Goal: Information Seeking & Learning: Learn about a topic

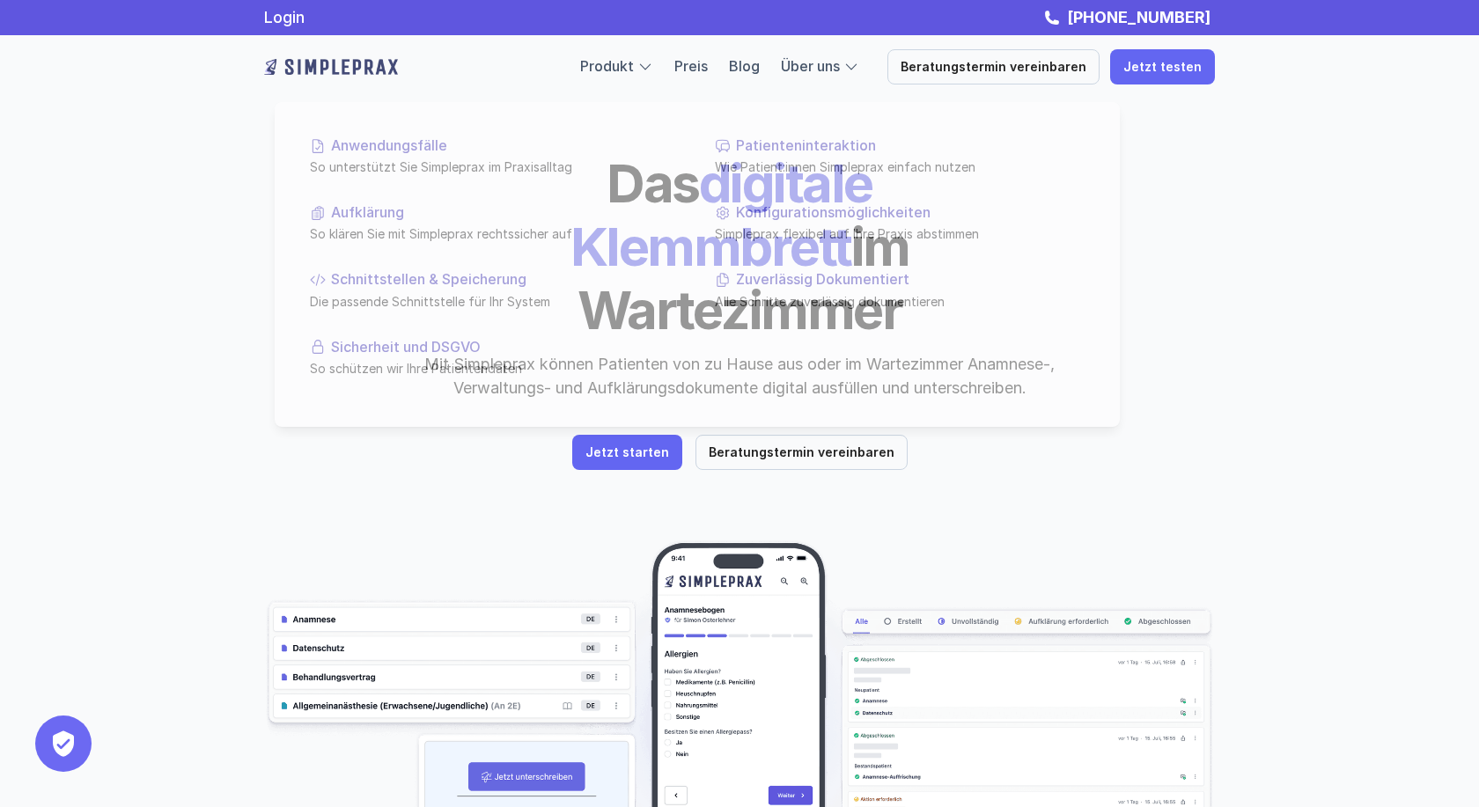
click at [692, 69] on div "Produkt Preis Blog Über uns" at bounding box center [719, 66] width 279 height 23
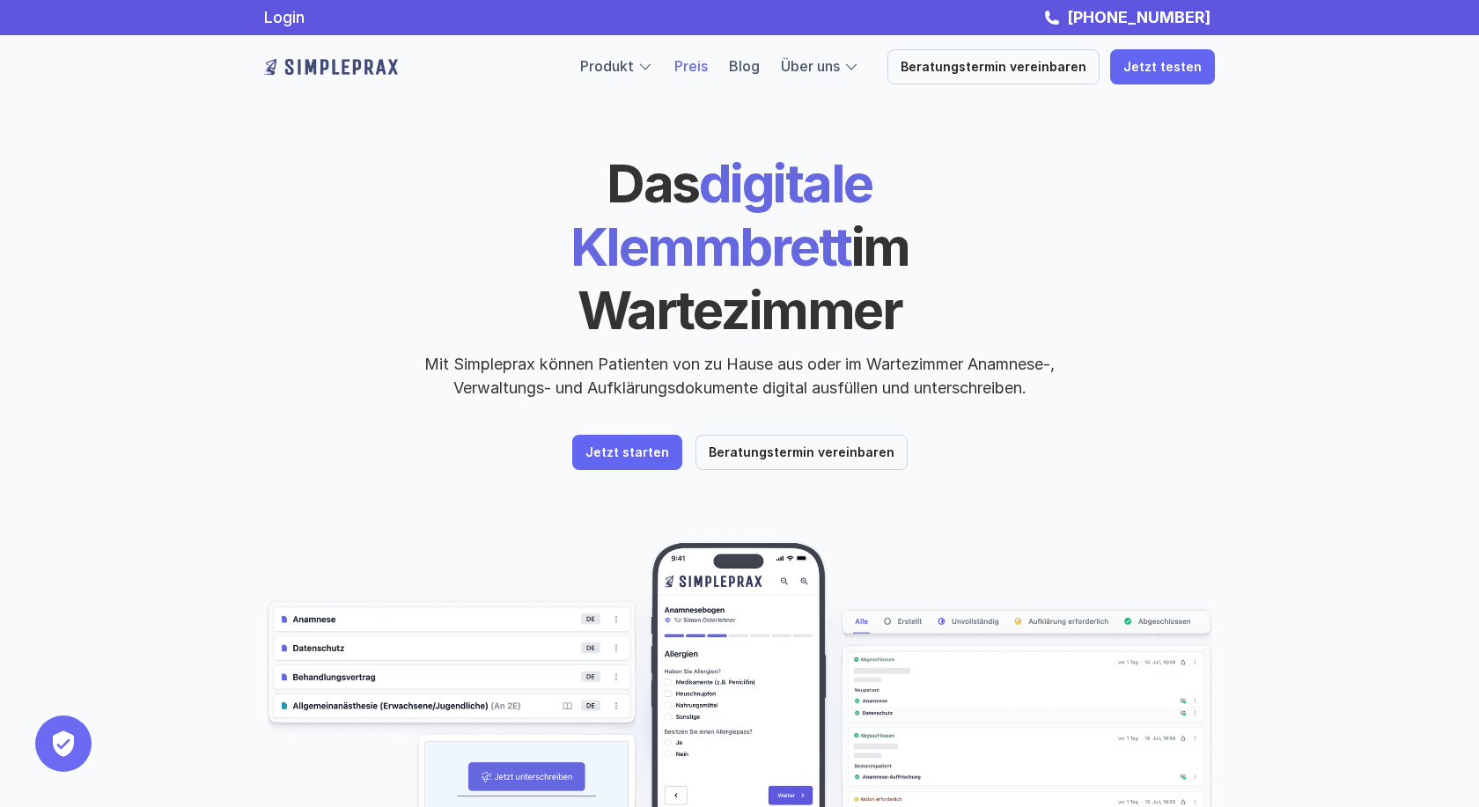
click at [708, 69] on link "Preis" at bounding box center [690, 66] width 33 height 18
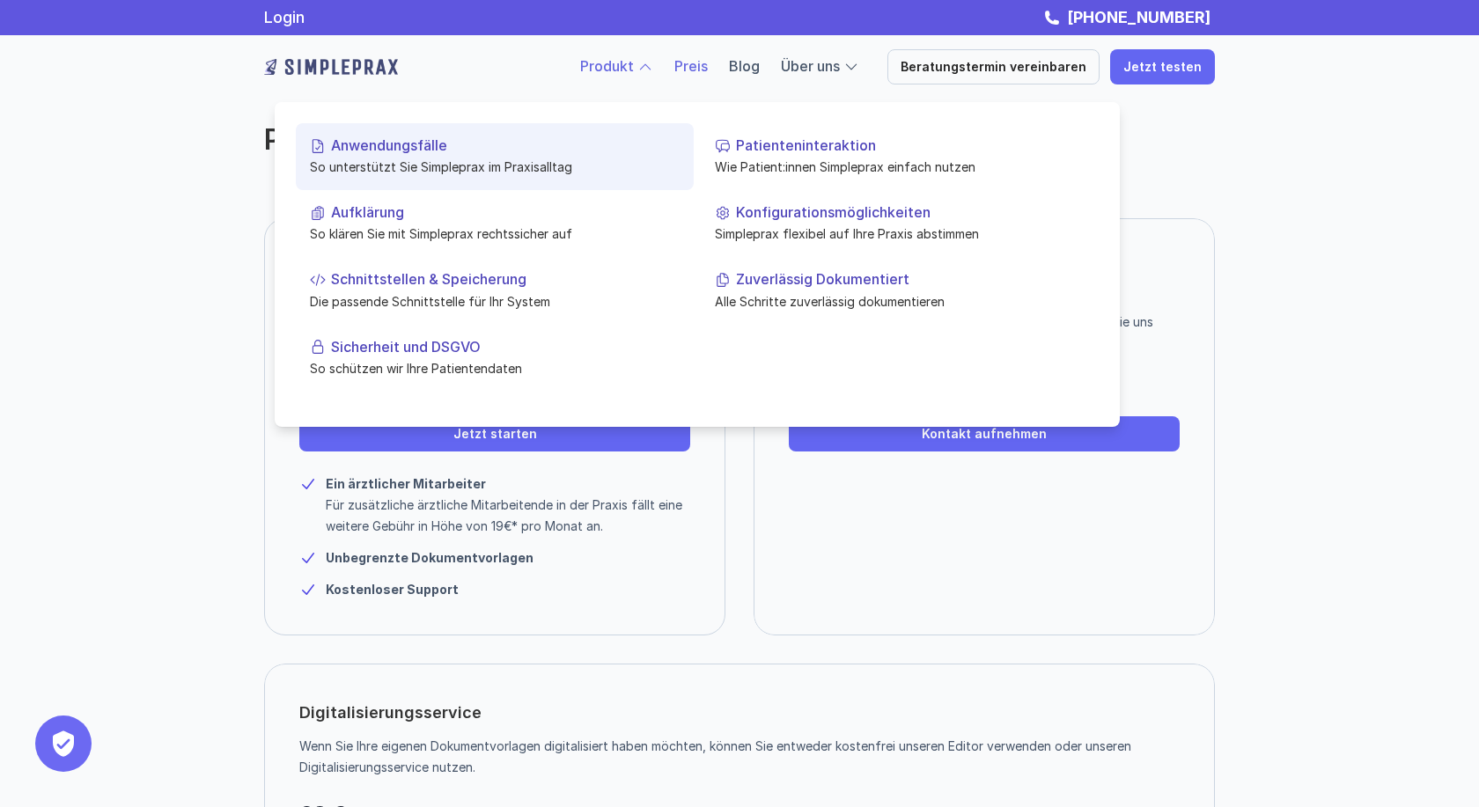
click at [472, 163] on p "So unterstützt Sie Simpleprax im Praxisalltag" at bounding box center [495, 167] width 370 height 18
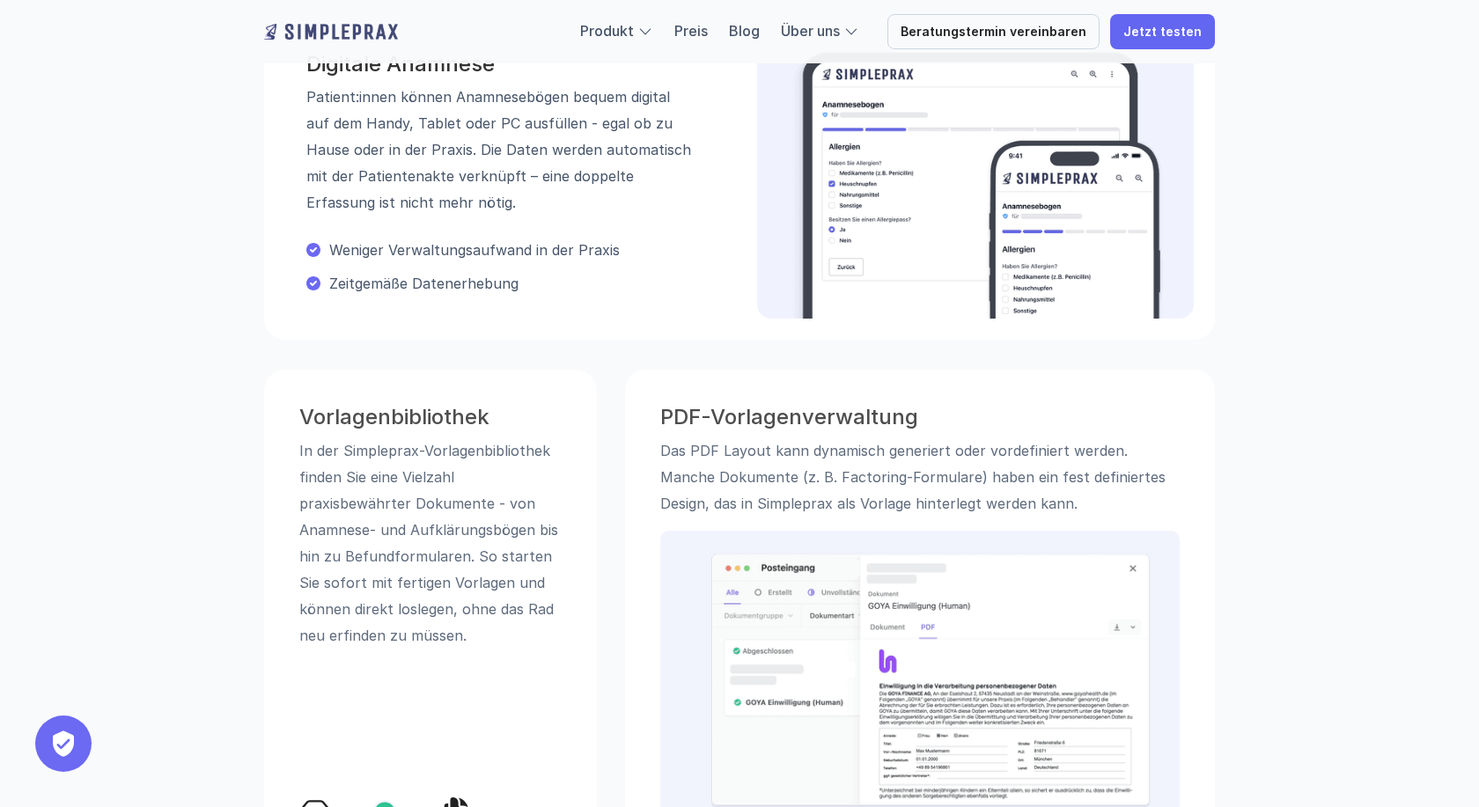
scroll to position [988, 0]
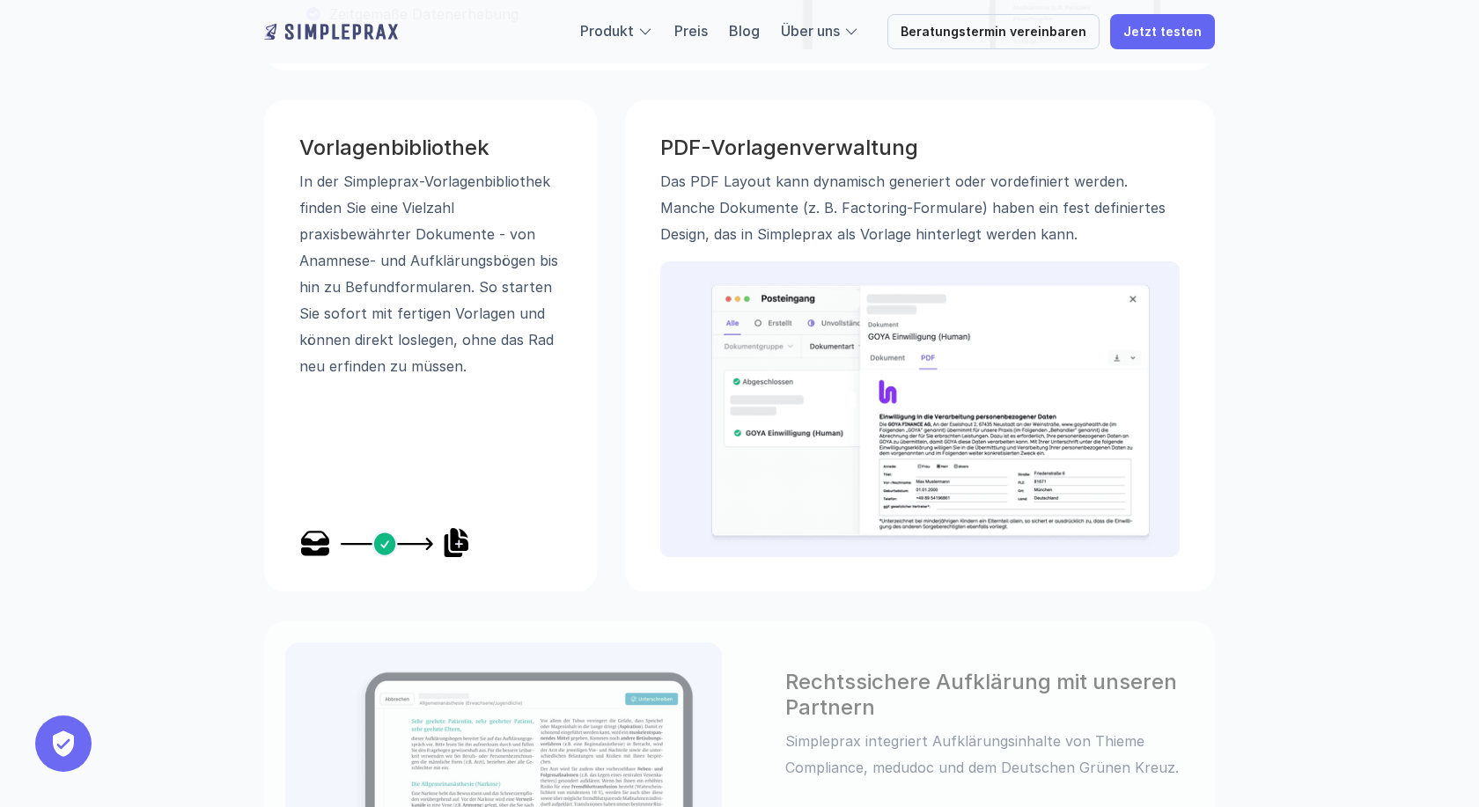
click at [865, 263] on div at bounding box center [919, 409] width 519 height 296
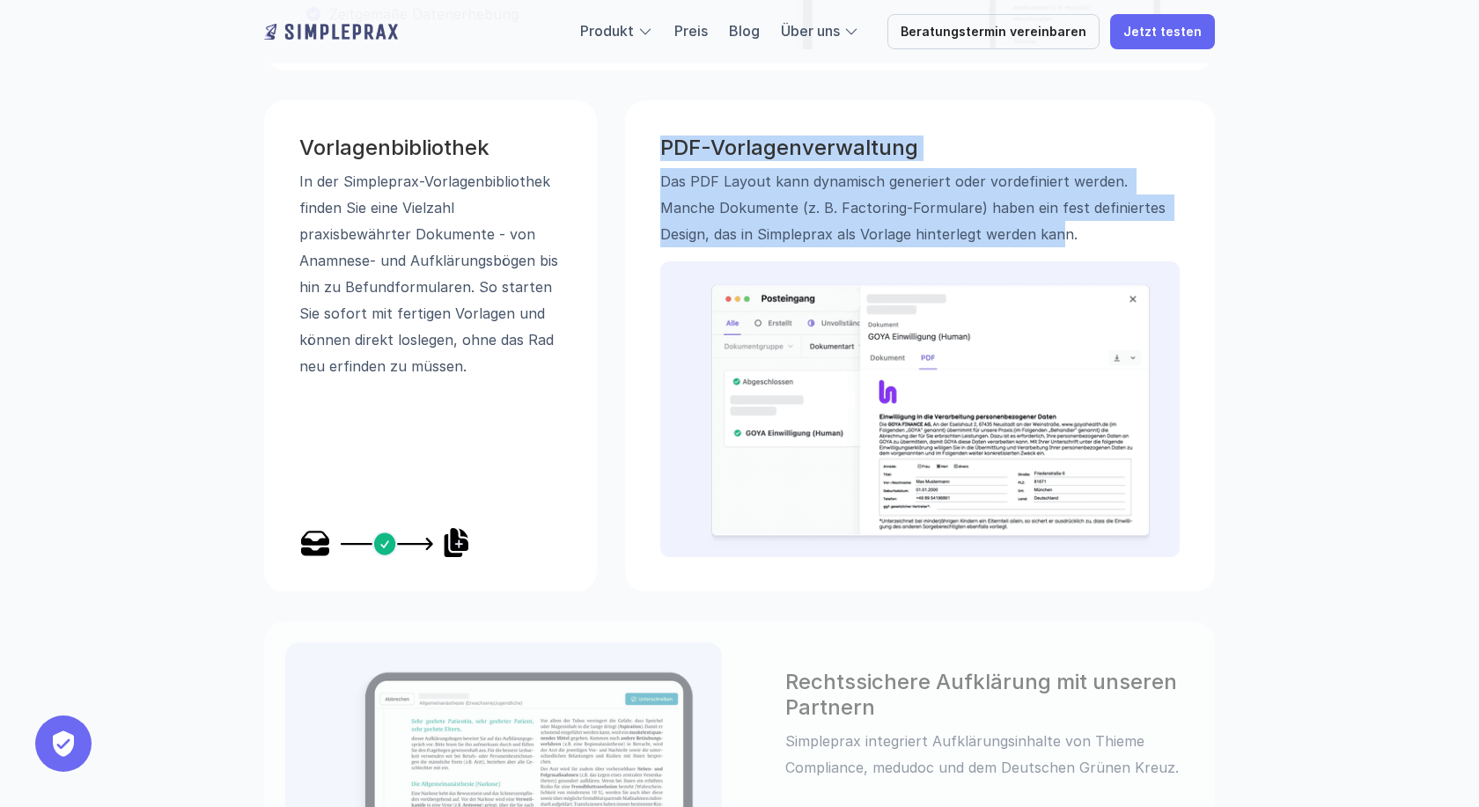
drag, startPoint x: 644, startPoint y: 142, endPoint x: 980, endPoint y: 246, distance: 351.1
click at [980, 246] on div "PDF-Vorlagenverwaltung Das PDF Layout kann dynamisch generiert oder vordefinier…" at bounding box center [920, 346] width 590 height 492
click at [944, 364] on img at bounding box center [930, 415] width 443 height 264
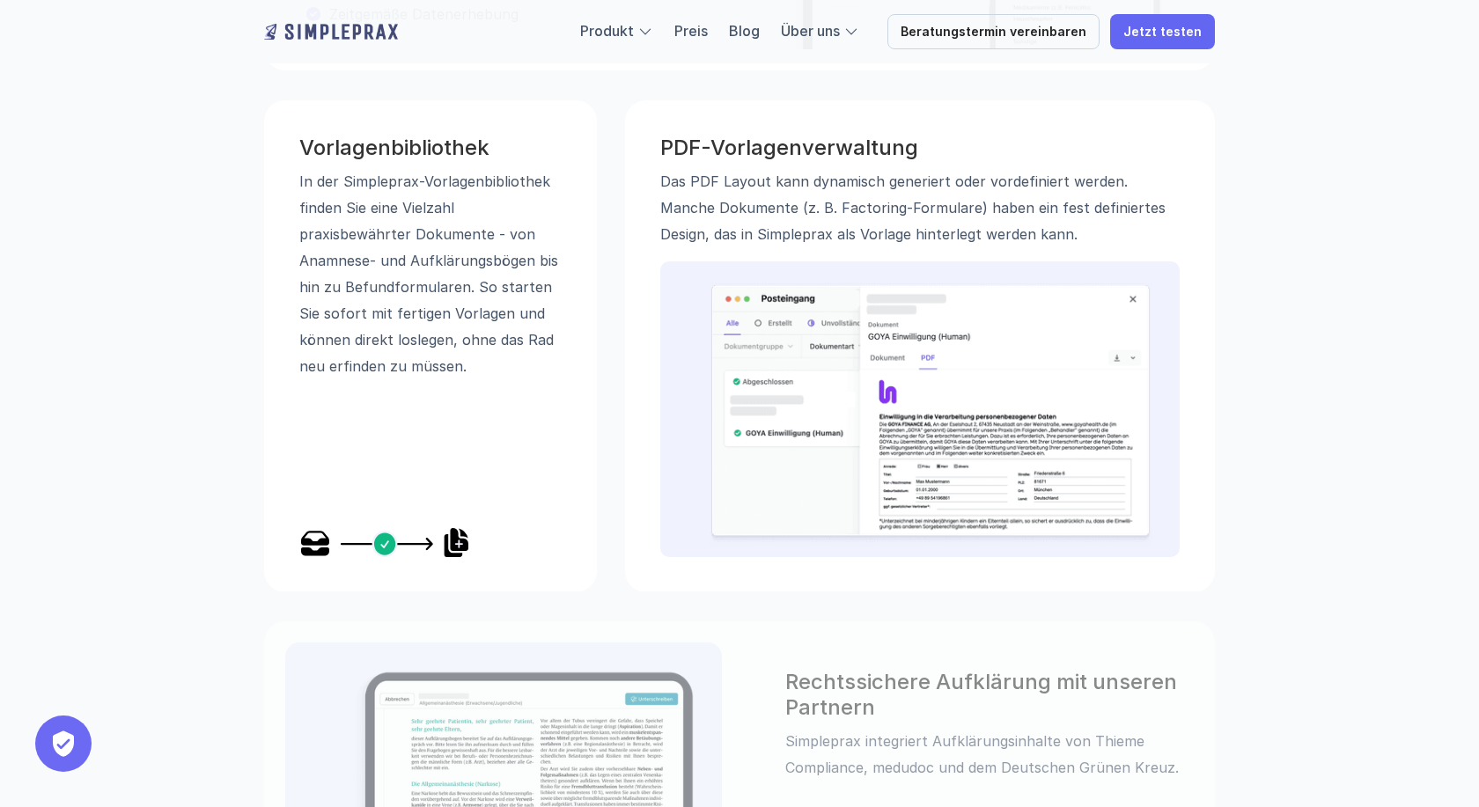
click at [982, 236] on p "Das PDF Layout kann dynamisch generiert oder vordefiniert werden. Manche Dokume…" at bounding box center [919, 207] width 519 height 79
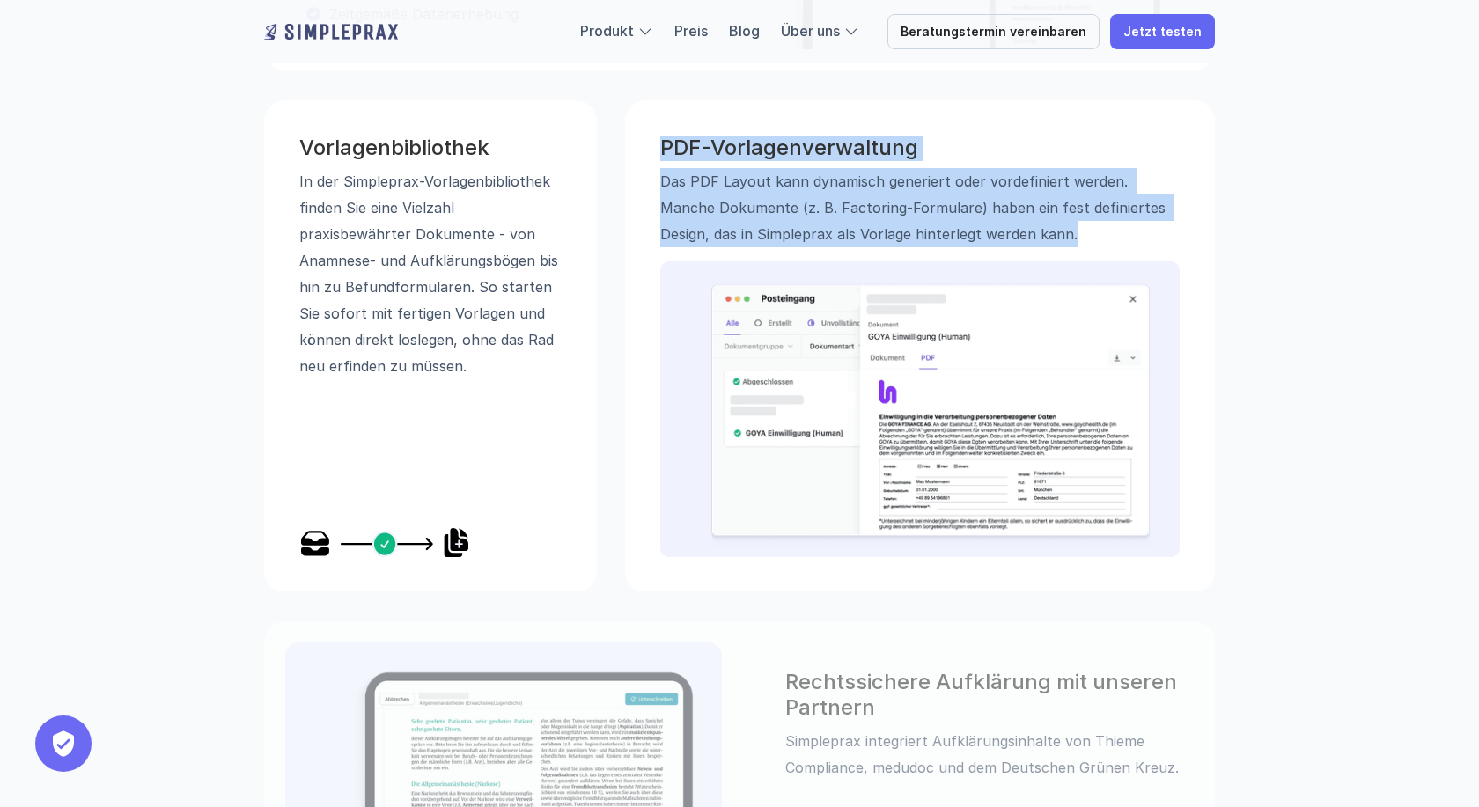
drag, startPoint x: 887, startPoint y: 235, endPoint x: 657, endPoint y: 135, distance: 250.7
click at [660, 136] on div "PDF-Vorlagenverwaltung Das PDF Layout kann dynamisch generiert oder vordefinier…" at bounding box center [919, 192] width 519 height 112
click at [956, 491] on img at bounding box center [930, 415] width 443 height 264
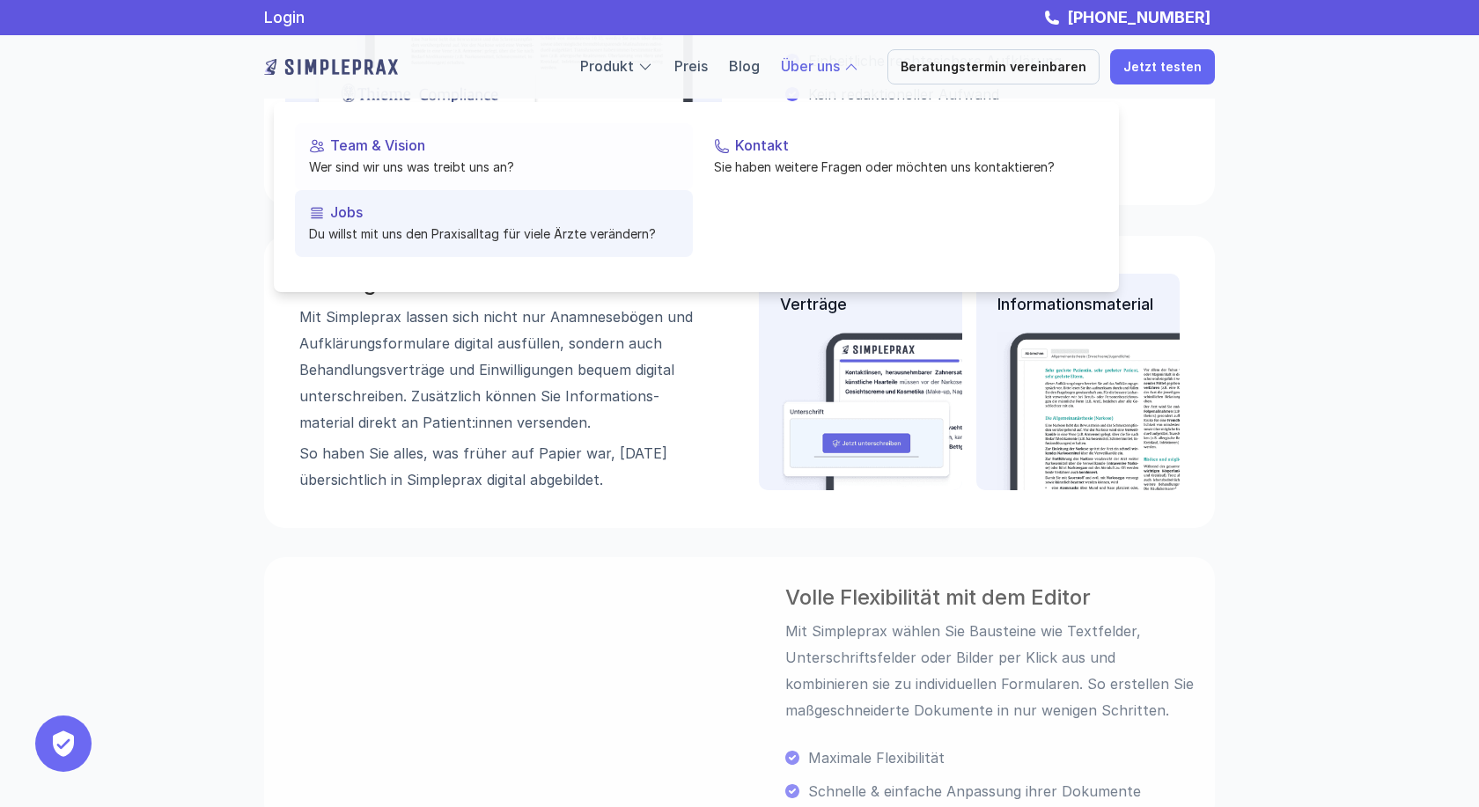
scroll to position [1383, 0]
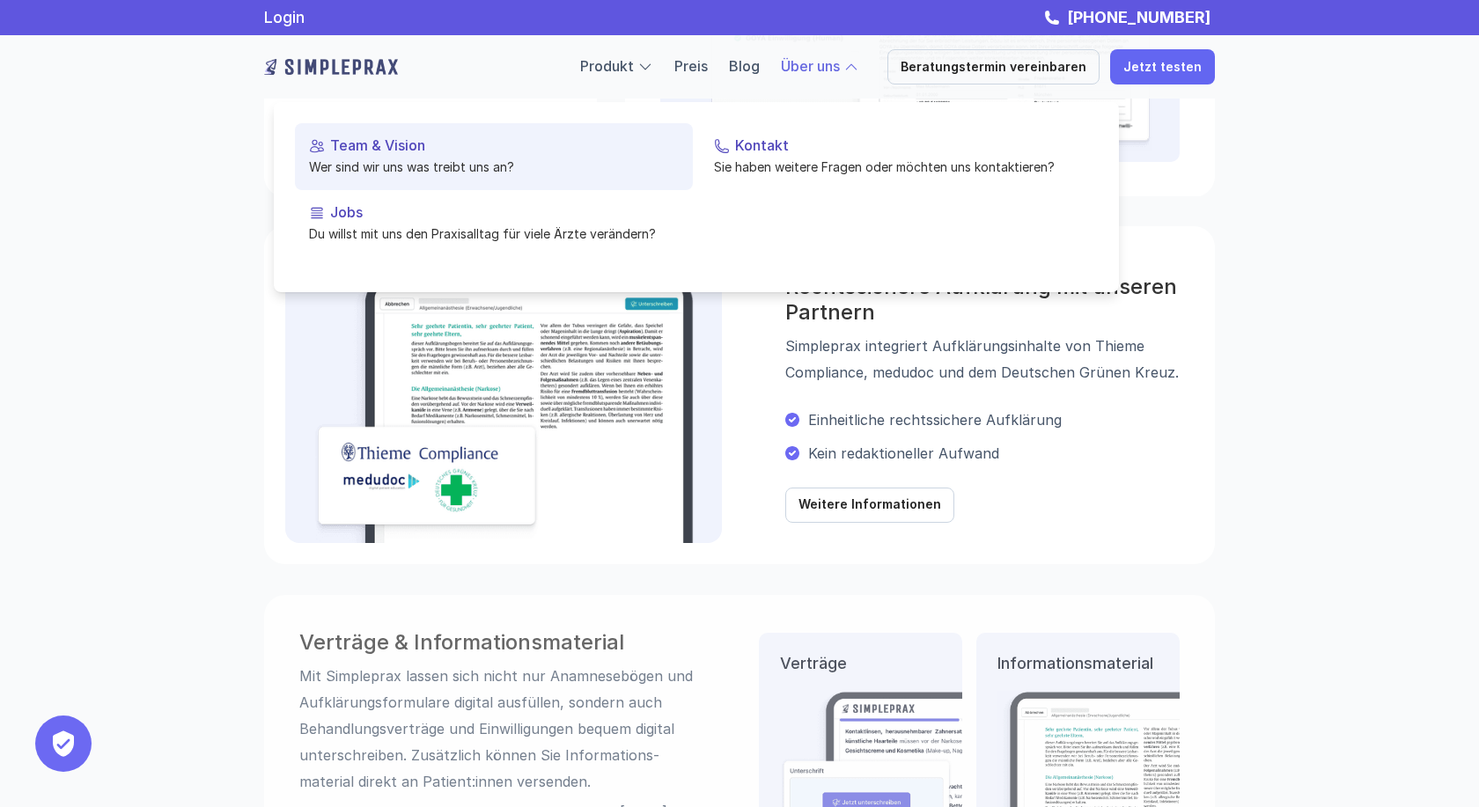
click at [427, 168] on p "Wer sind wir uns was treibt uns an?" at bounding box center [494, 167] width 370 height 18
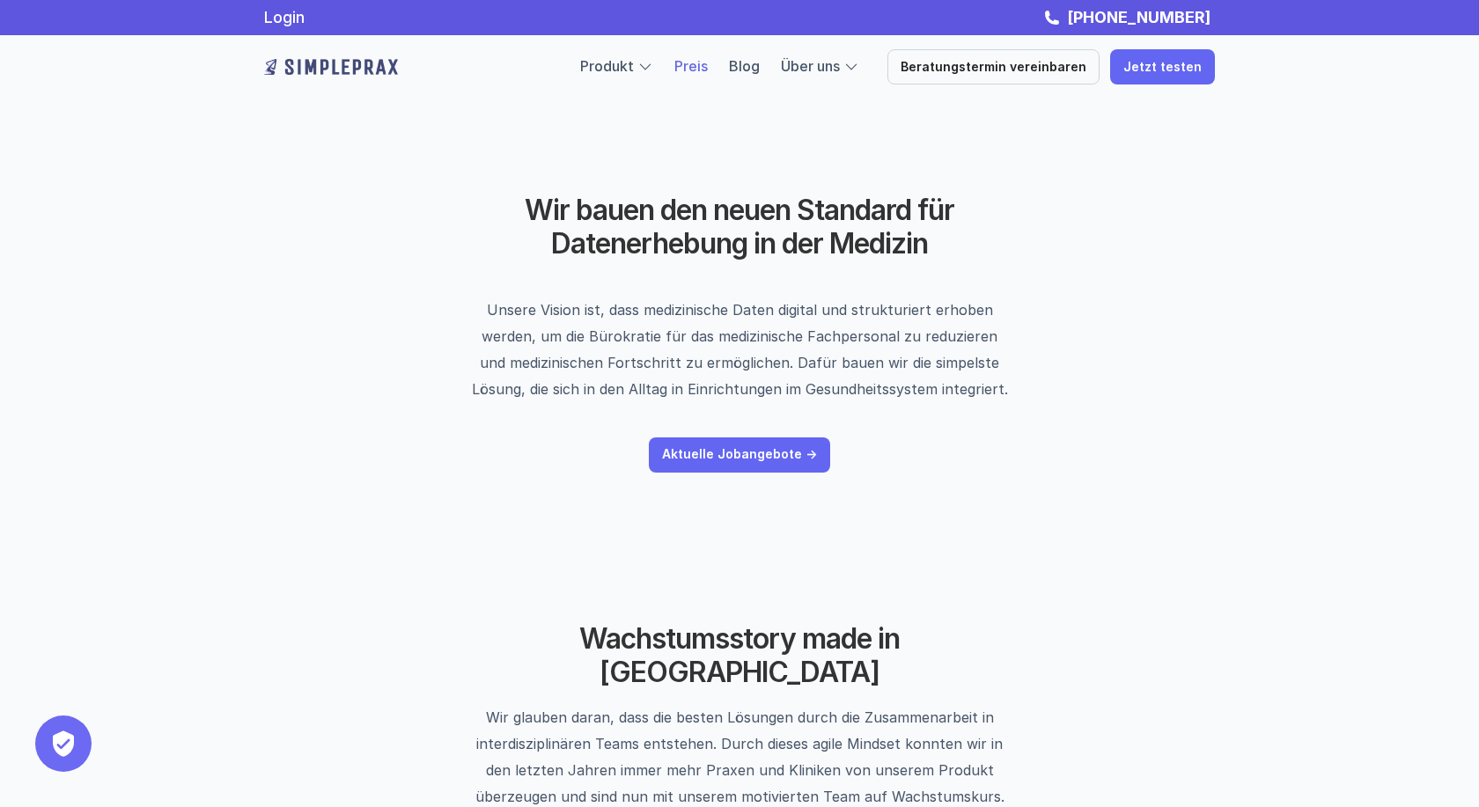
click at [708, 72] on link "Preis" at bounding box center [690, 66] width 33 height 18
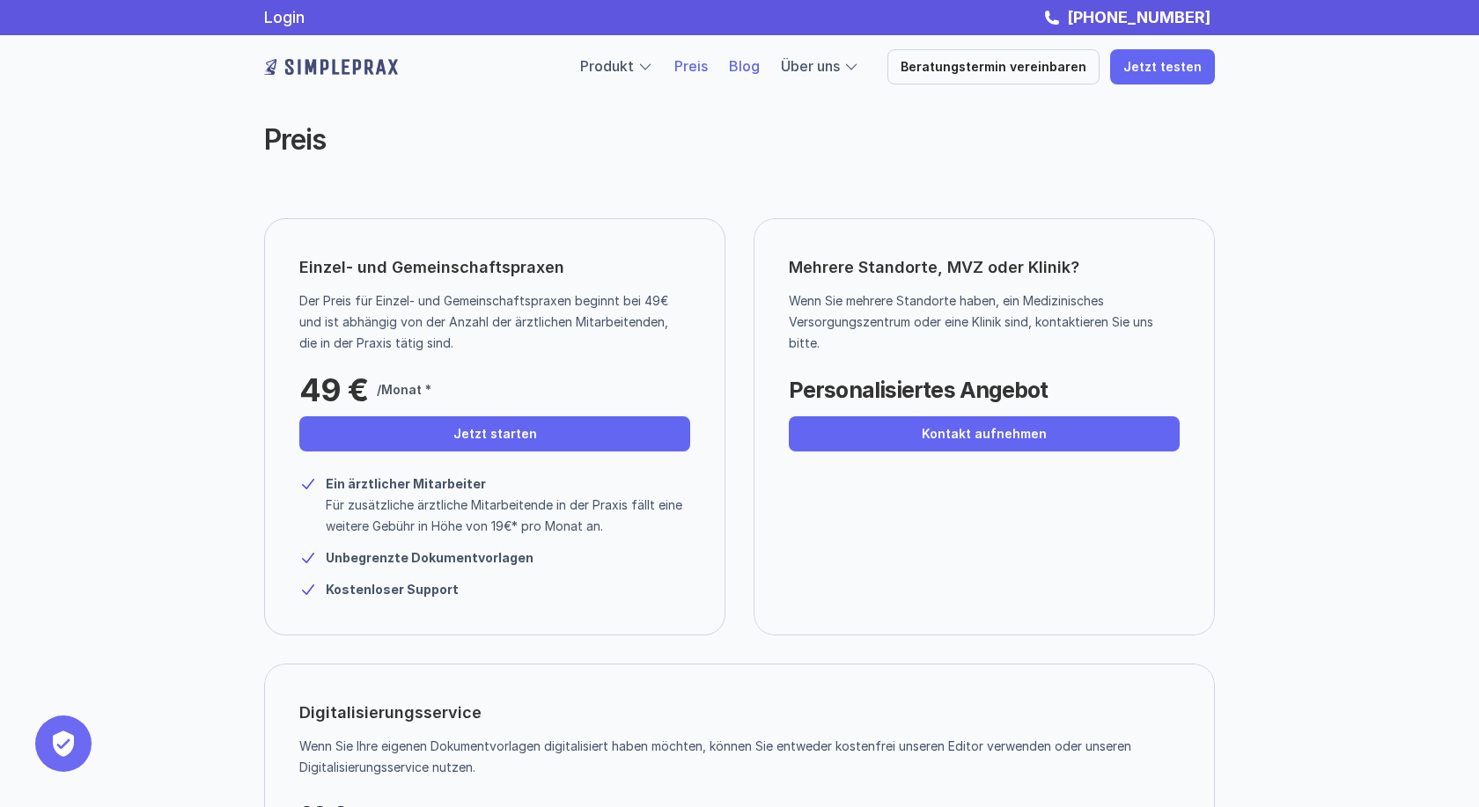
click at [758, 69] on link "Blog" at bounding box center [744, 66] width 31 height 18
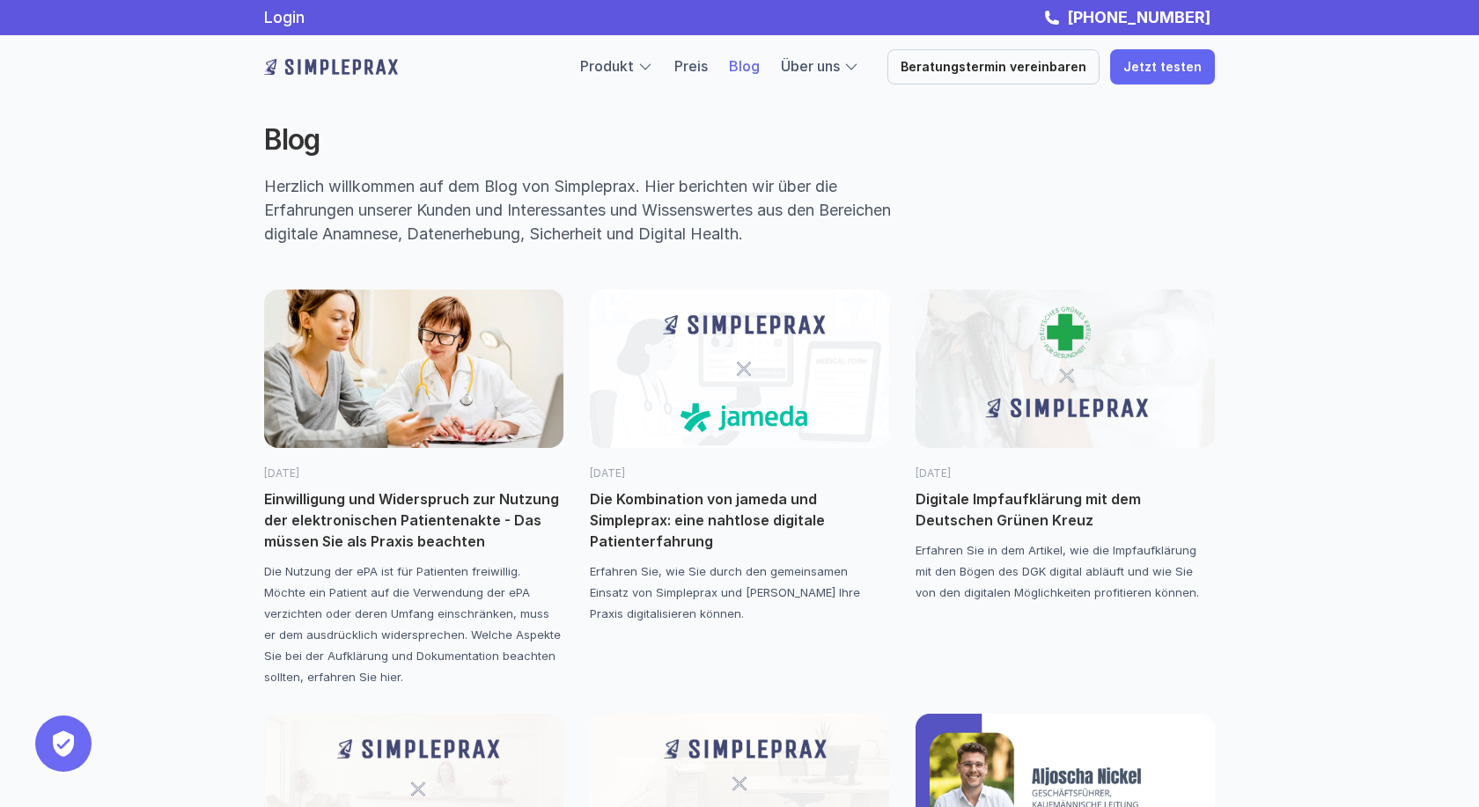
click at [410, 428] on img at bounding box center [413, 369] width 299 height 158
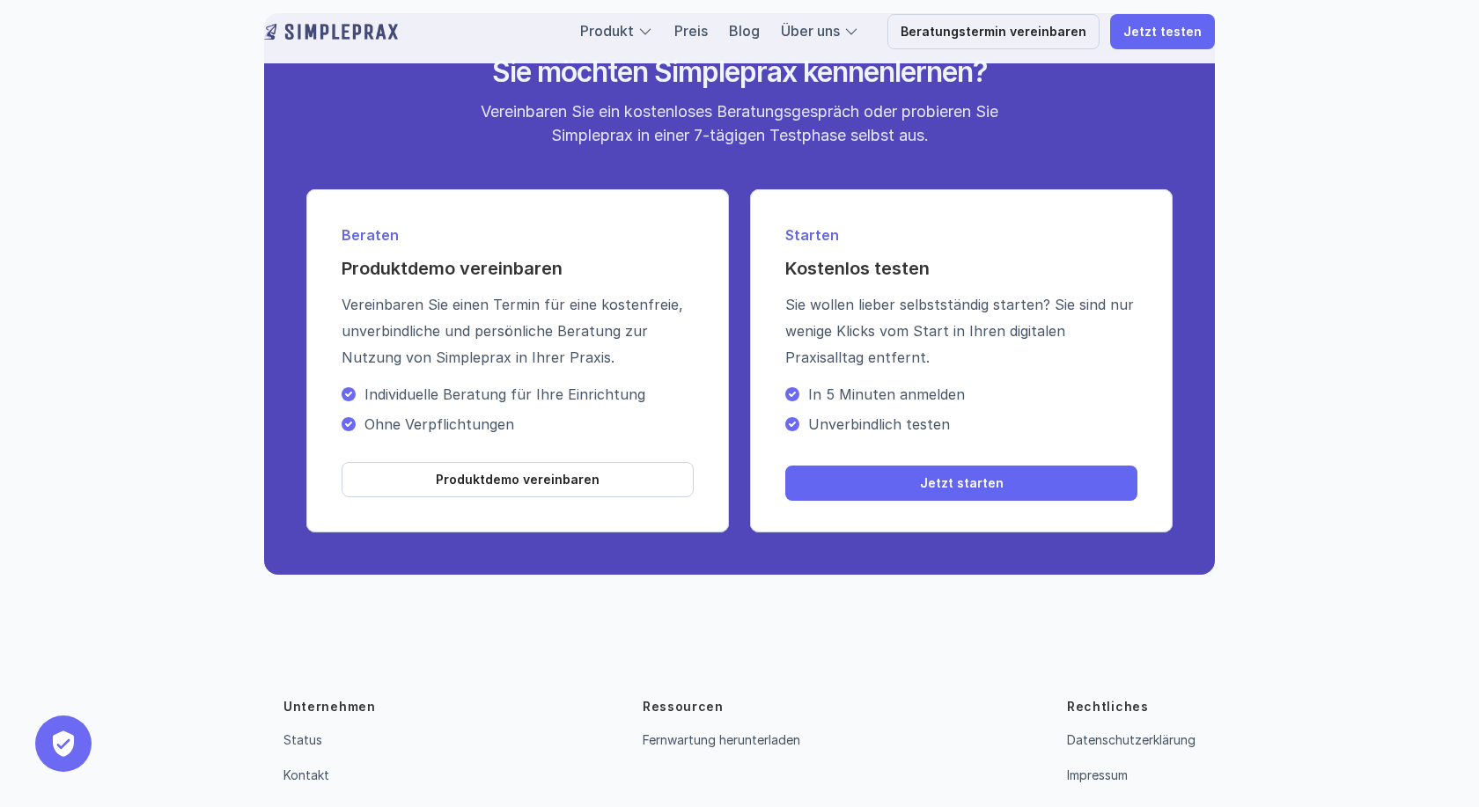
scroll to position [3189, 0]
